Goal: Task Accomplishment & Management: Use online tool/utility

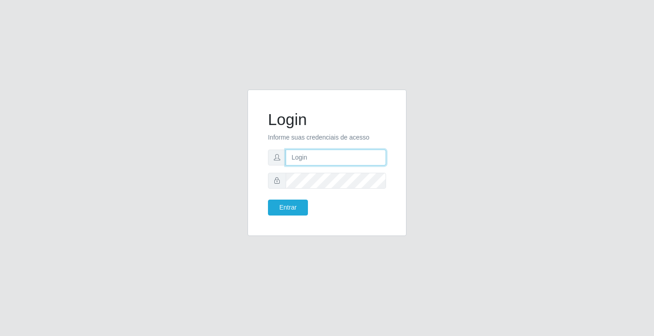
click at [318, 164] on input "text" at bounding box center [336, 157] width 100 height 16
type input "anacarla@ideal"
click at [300, 208] on button "Entrar" at bounding box center [288, 207] width 40 height 16
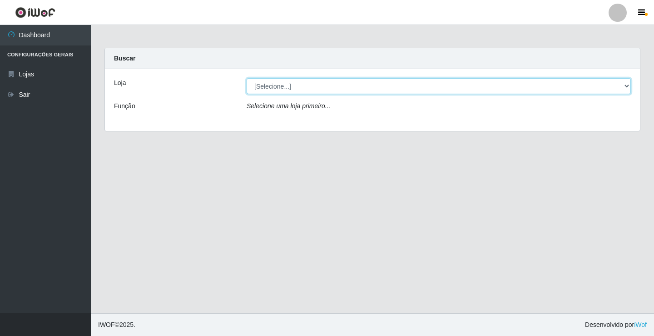
click at [627, 83] on select "[Selecione...] Ideal - Conceição" at bounding box center [439, 86] width 384 height 16
select select "231"
click at [247, 78] on select "[Selecione...] Ideal - Conceição" at bounding box center [439, 86] width 384 height 16
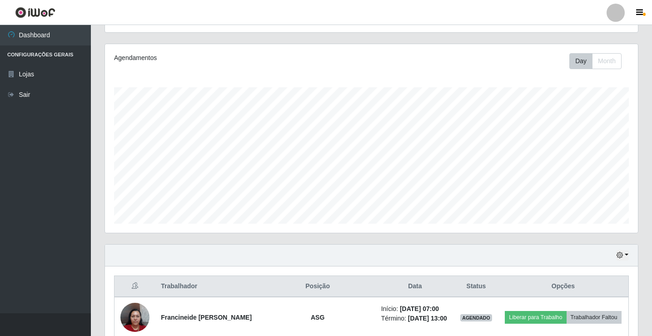
scroll to position [182, 0]
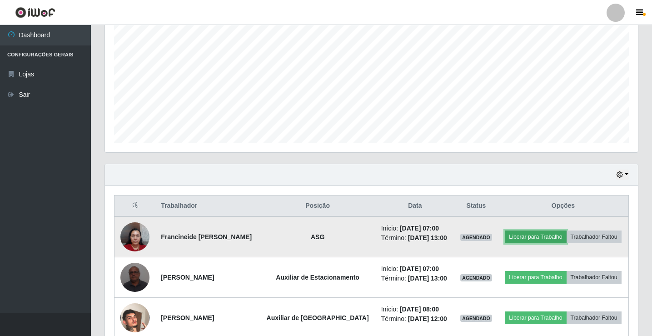
click at [554, 230] on button "Liberar para Trabalho" at bounding box center [535, 236] width 61 height 13
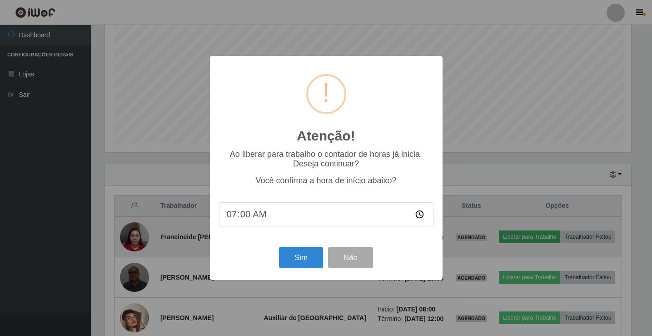
scroll to position [189, 528]
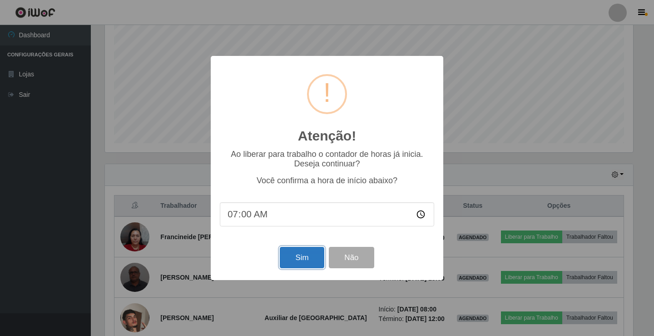
click at [315, 258] on button "Sim" at bounding box center [302, 257] width 44 height 21
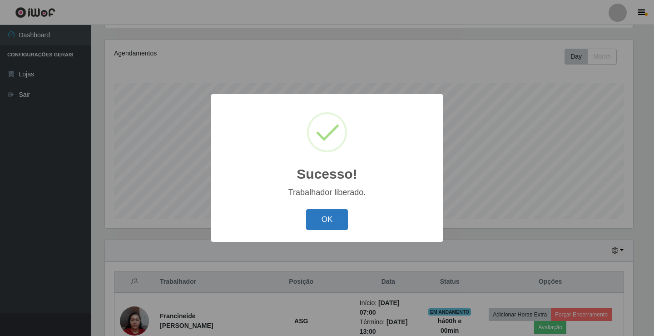
click at [336, 210] on button "OK" at bounding box center [327, 219] width 42 height 21
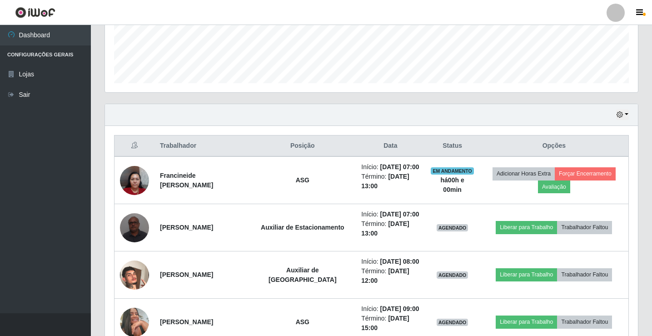
scroll to position [242, 0]
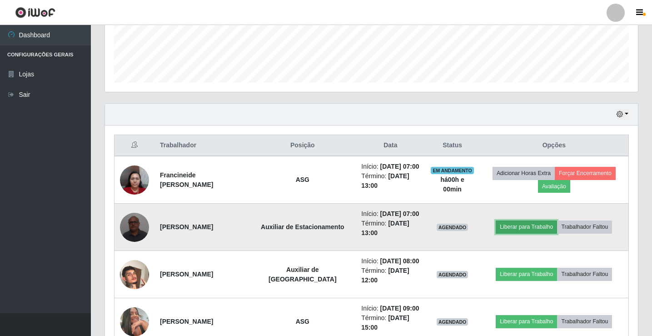
click at [518, 233] on button "Liberar para Trabalho" at bounding box center [526, 226] width 61 height 13
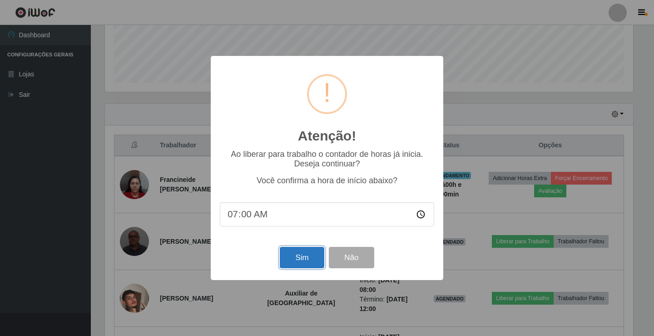
click at [306, 260] on button "Sim" at bounding box center [302, 257] width 44 height 21
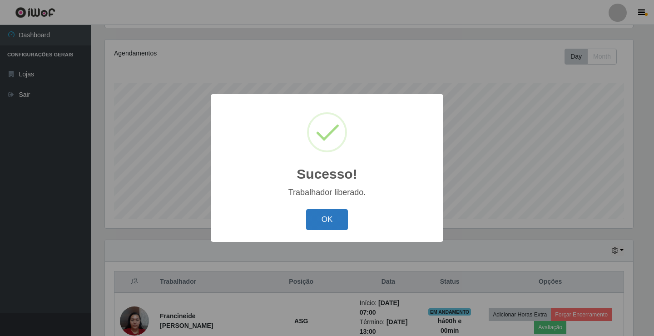
click at [329, 226] on button "OK" at bounding box center [327, 219] width 42 height 21
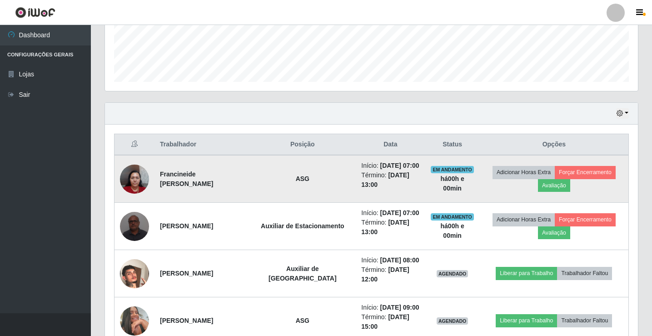
scroll to position [288, 0]
